Goal: Information Seeking & Learning: Check status

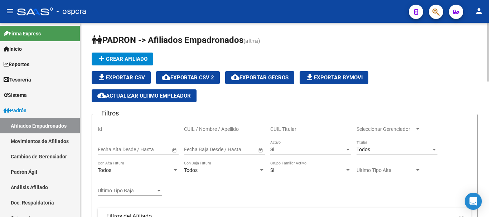
click at [203, 126] on input "CUIL / Nombre / Apellido" at bounding box center [224, 129] width 81 height 6
paste input "27906308"
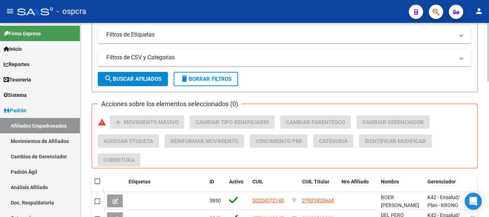
type input "27906308"
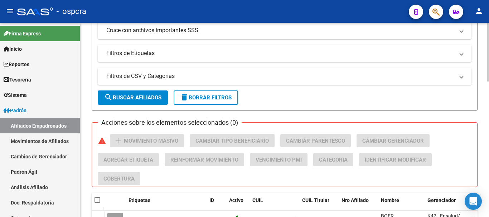
scroll to position [215, 0]
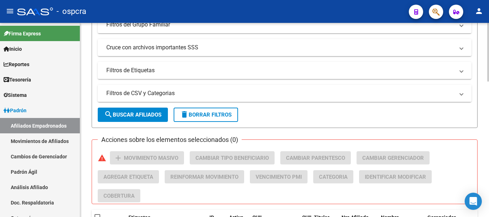
click at [155, 82] on form "Filtros Id 27906308 CUIL / Nombre / Apellido CUIL Titular Seleccionar Gerenciad…" at bounding box center [285, 13] width 386 height 229
click at [156, 118] on span "search Buscar Afiliados" at bounding box center [132, 115] width 57 height 6
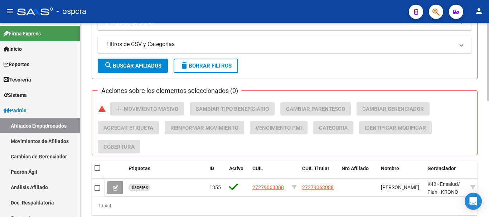
scroll to position [273, 0]
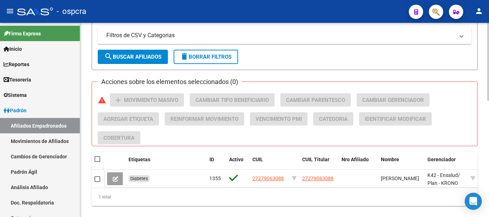
drag, startPoint x: 487, startPoint y: 137, endPoint x: 488, endPoint y: 121, distance: 16.5
click at [488, 122] on div at bounding box center [488, 120] width 2 height 194
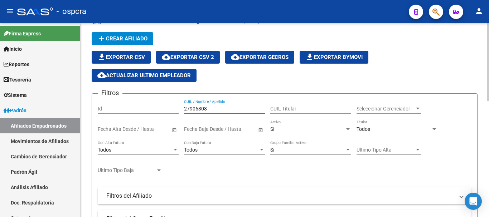
drag, startPoint x: 206, startPoint y: 106, endPoint x: 126, endPoint y: 106, distance: 80.1
click at [126, 106] on div "Filtros Id 27906308 CUIL / Nombre / Apellido CUIL Titular Seleccionar Gerenciad…" at bounding box center [285, 186] width 374 height 174
paste input "30236379"
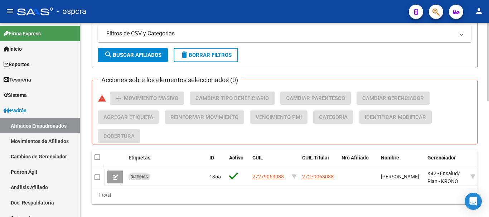
click at [479, 204] on body "menu - ospcra person Firma Express Inicio Calendario SSS Instructivos Contacto …" at bounding box center [244, 108] width 489 height 217
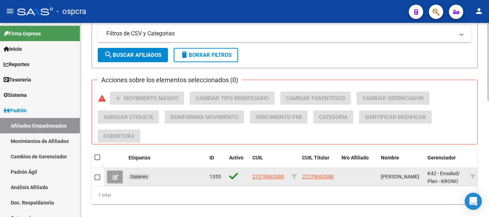
scroll to position [290, 0]
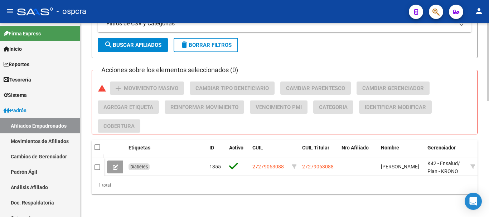
type input "30236379"
click at [149, 42] on span "search Buscar Afiliados" at bounding box center [132, 45] width 57 height 6
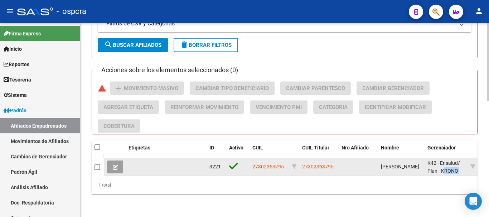
drag, startPoint x: 440, startPoint y: 165, endPoint x: 457, endPoint y: 169, distance: 16.6
click at [467, 174] on datatable-body "3221 27302363795 27302363795 [PERSON_NAME] K42 - Ensalud / Plan - KRONO PLUS Ti…" at bounding box center [285, 167] width 386 height 18
